Goal: Information Seeking & Learning: Learn about a topic

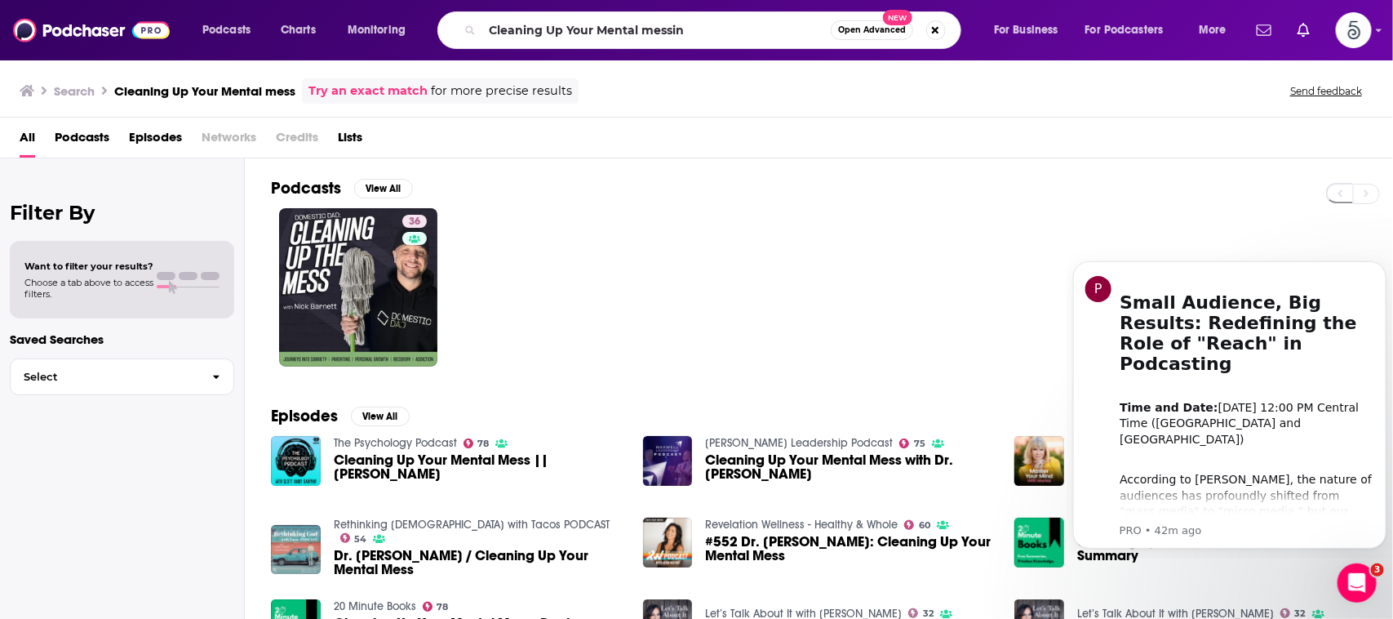
scroll to position [258, 0]
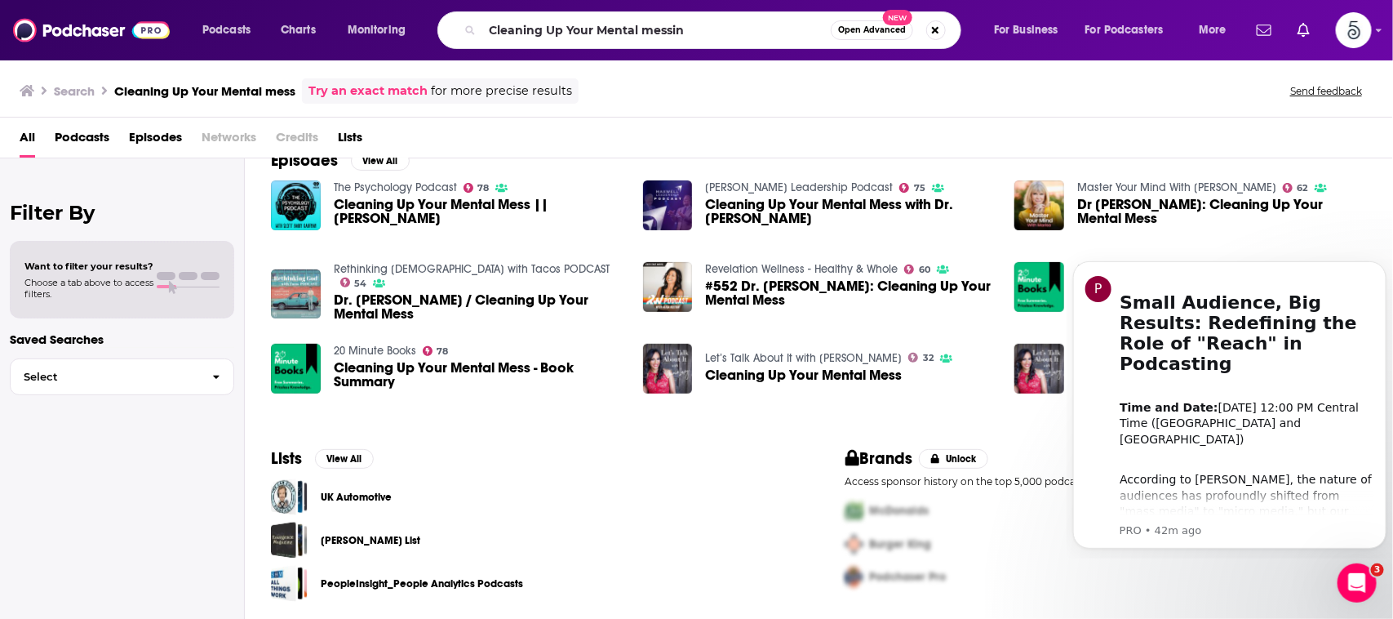
drag, startPoint x: 702, startPoint y: 18, endPoint x: 389, endPoint y: -2, distance: 313.2
click at [389, 0] on html "Podcasts Charts Monitoring Cleaning Up Your Mental messin Open Advanced New For…" at bounding box center [696, 309] width 1393 height 619
type input "insights to live by"
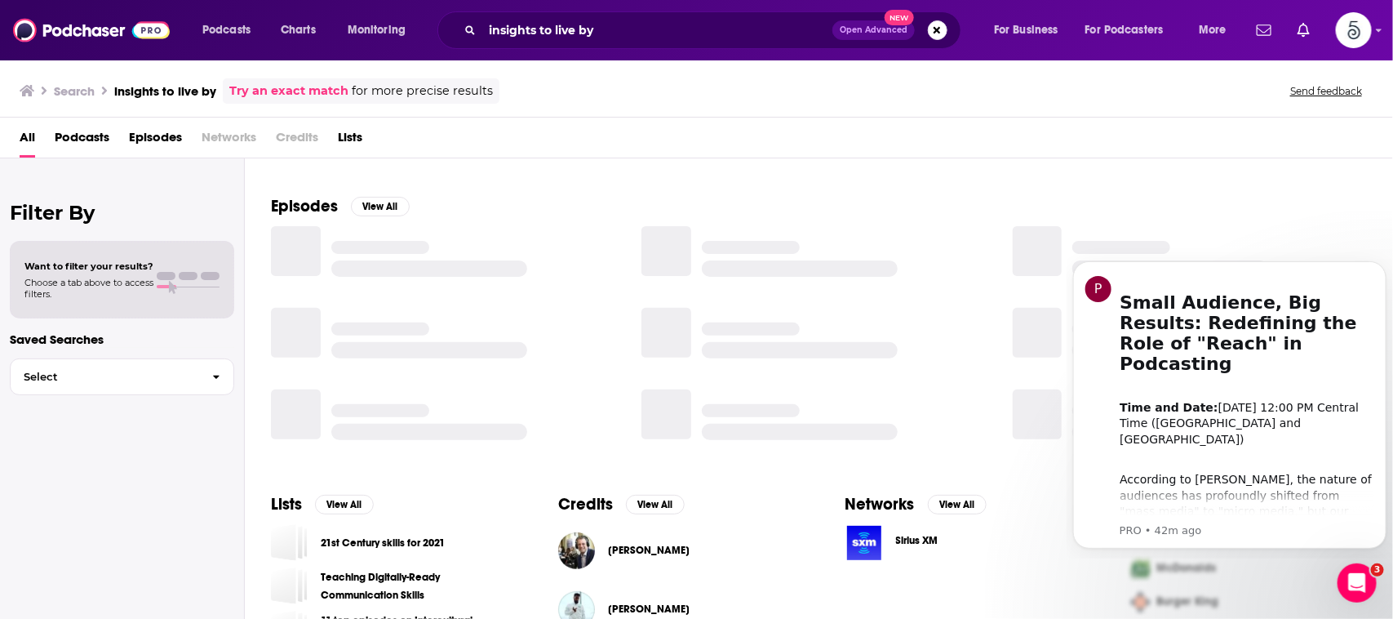
scroll to position [258, 0]
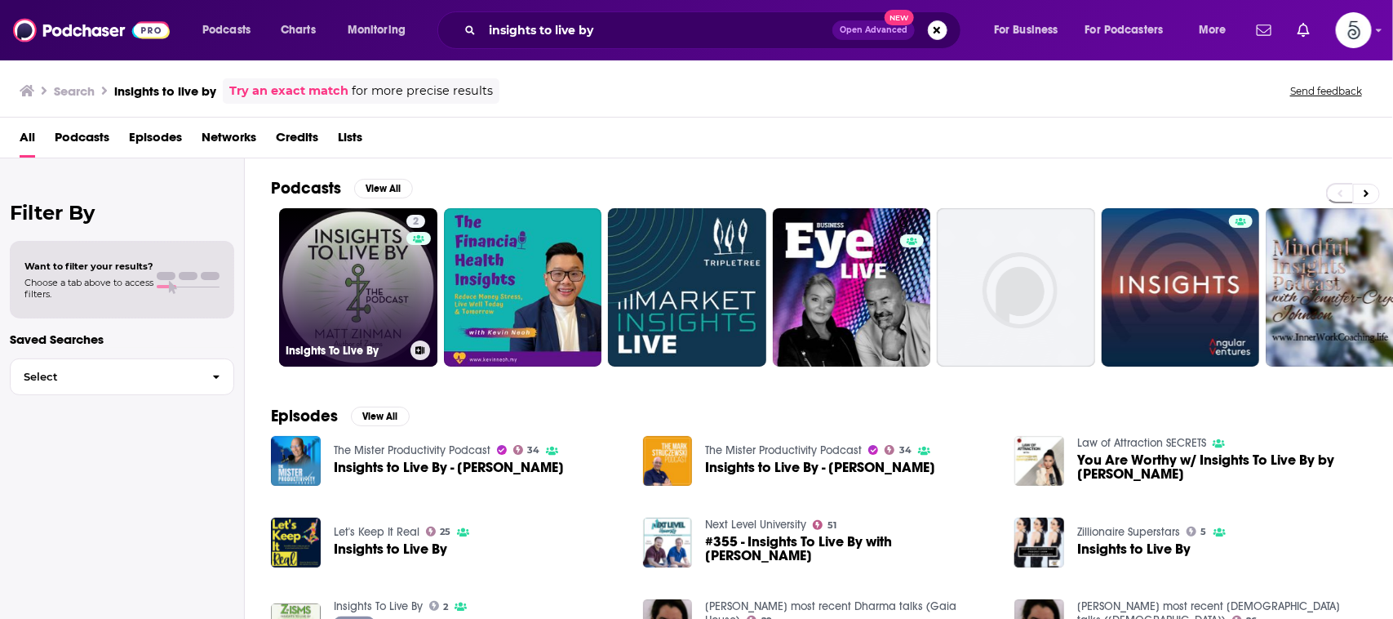
click at [367, 304] on link "2 Insights To Live By" at bounding box center [358, 287] width 158 height 158
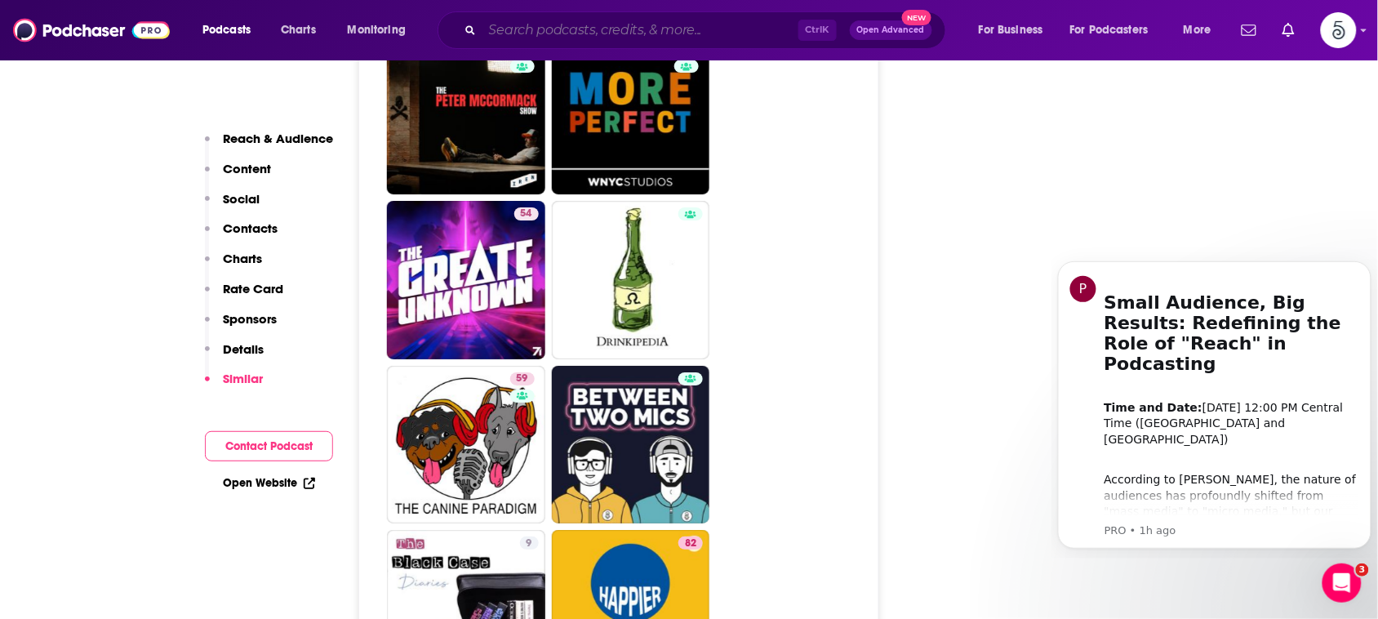
click at [673, 20] on input "Search podcasts, credits, & more..." at bounding box center [640, 30] width 316 height 26
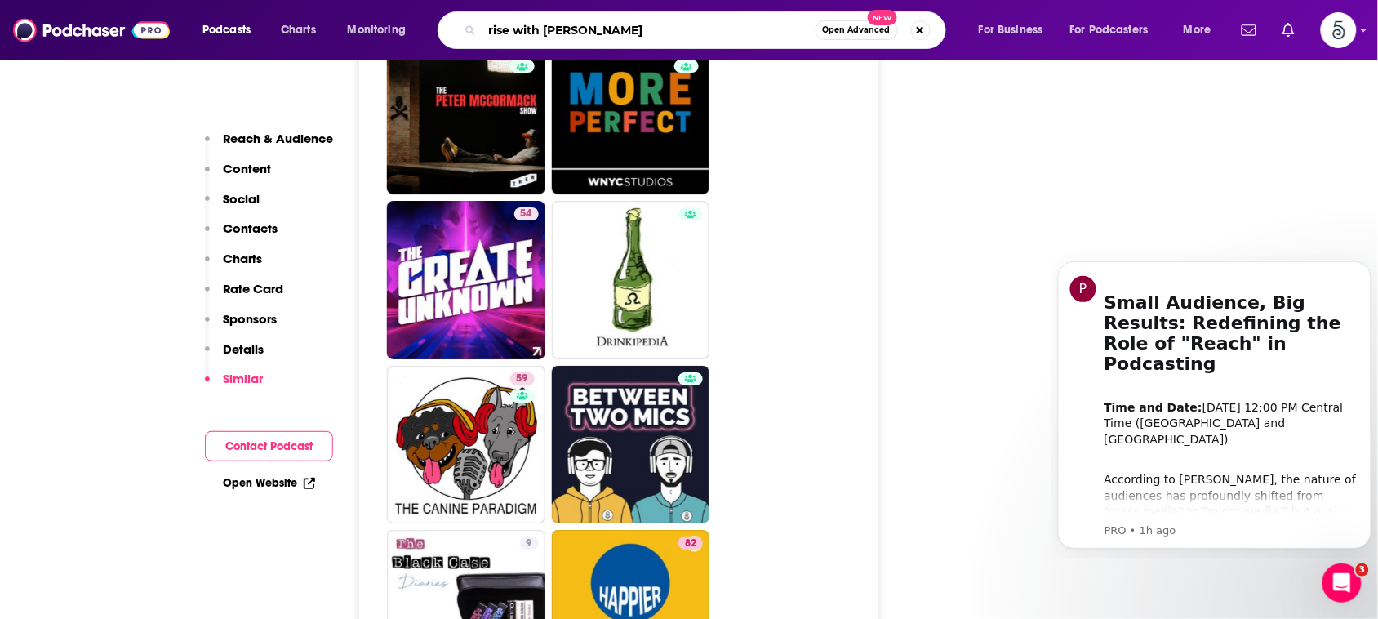
type input "rise with [PERSON_NAME]"
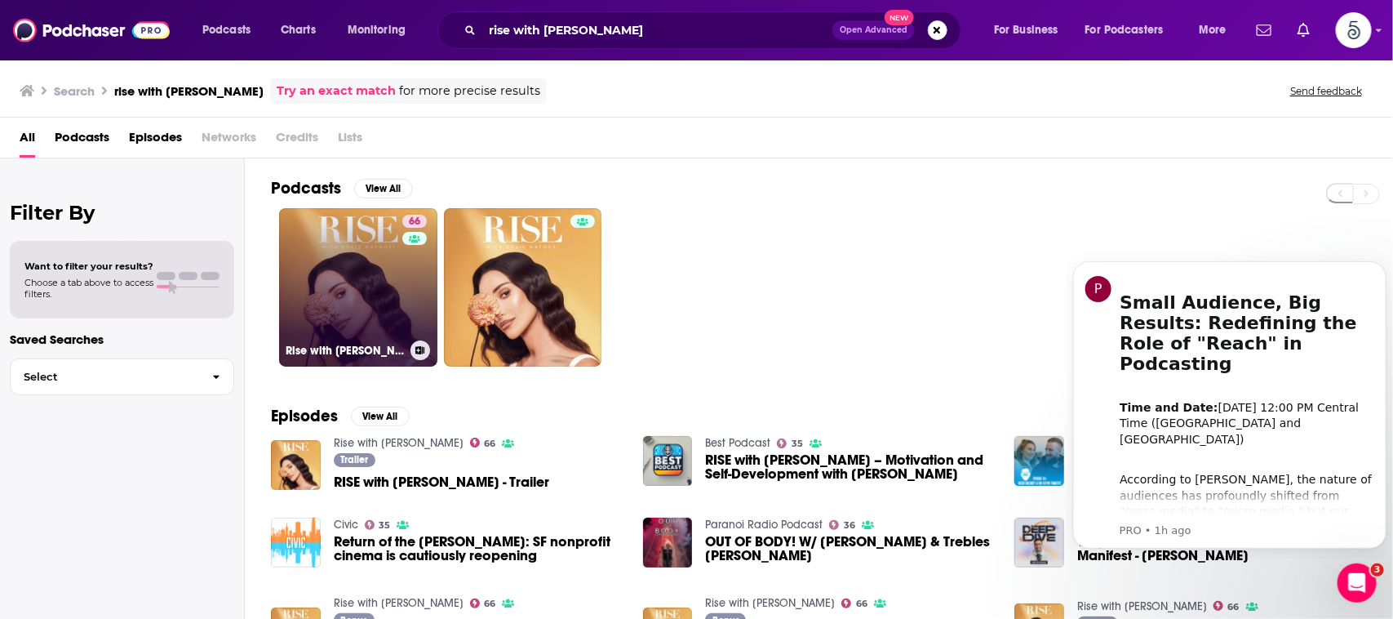
click at [382, 255] on link "66 Rise with [PERSON_NAME]" at bounding box center [358, 287] width 158 height 158
